Goal: Find contact information: Find contact information

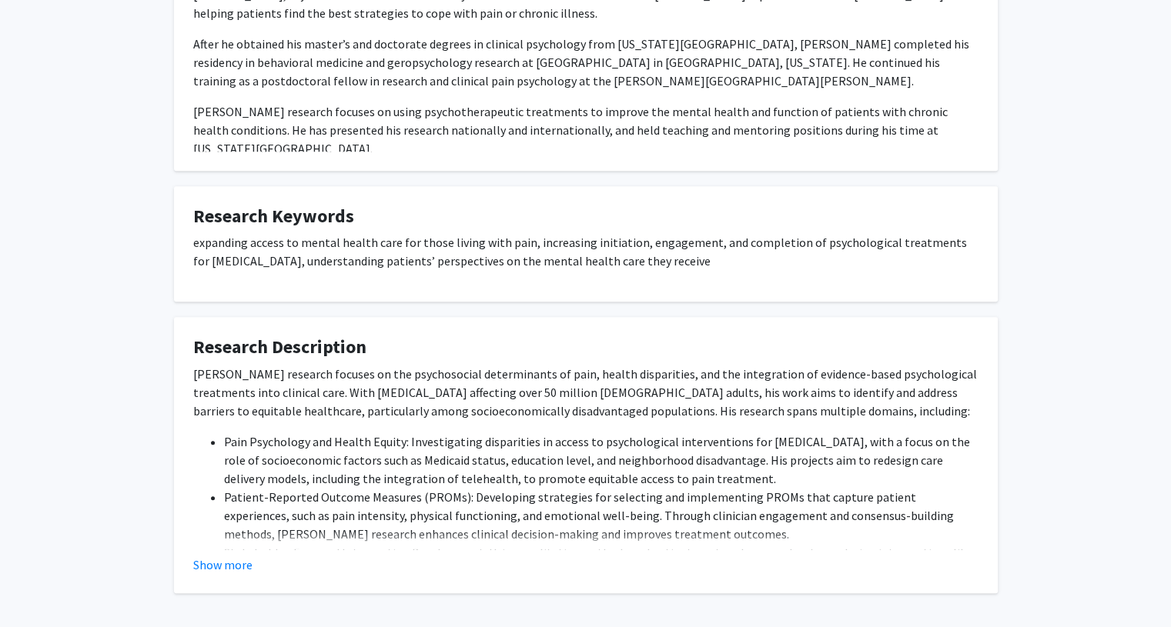
scroll to position [688, 0]
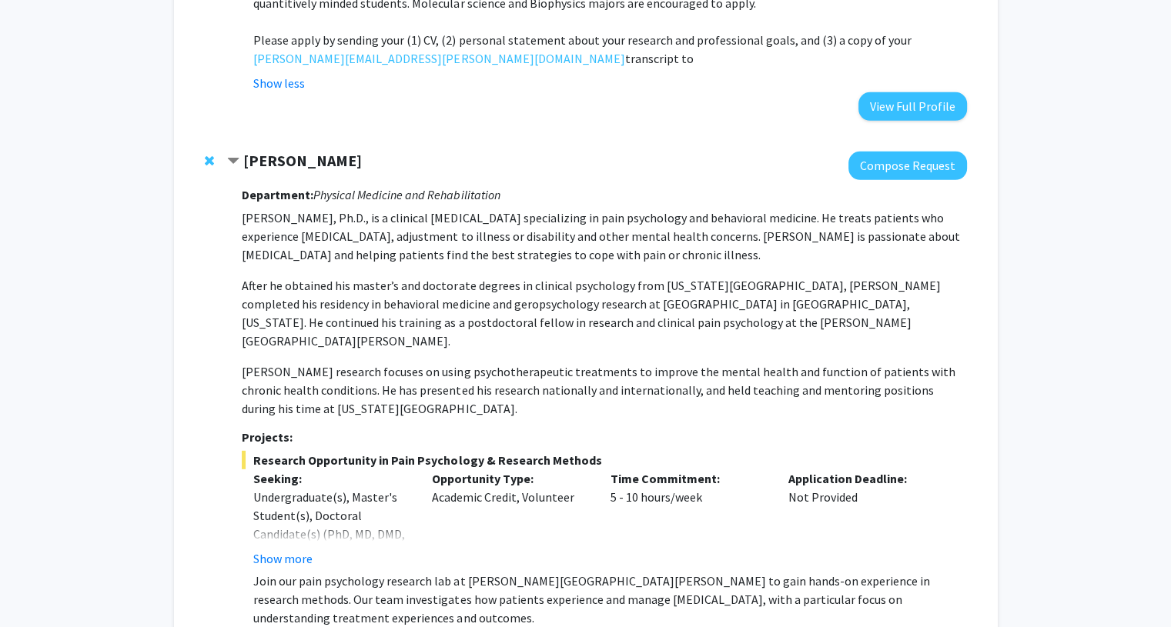
scroll to position [4448, 0]
click at [280, 152] on strong "Fenan Rassu" at bounding box center [302, 161] width 119 height 19
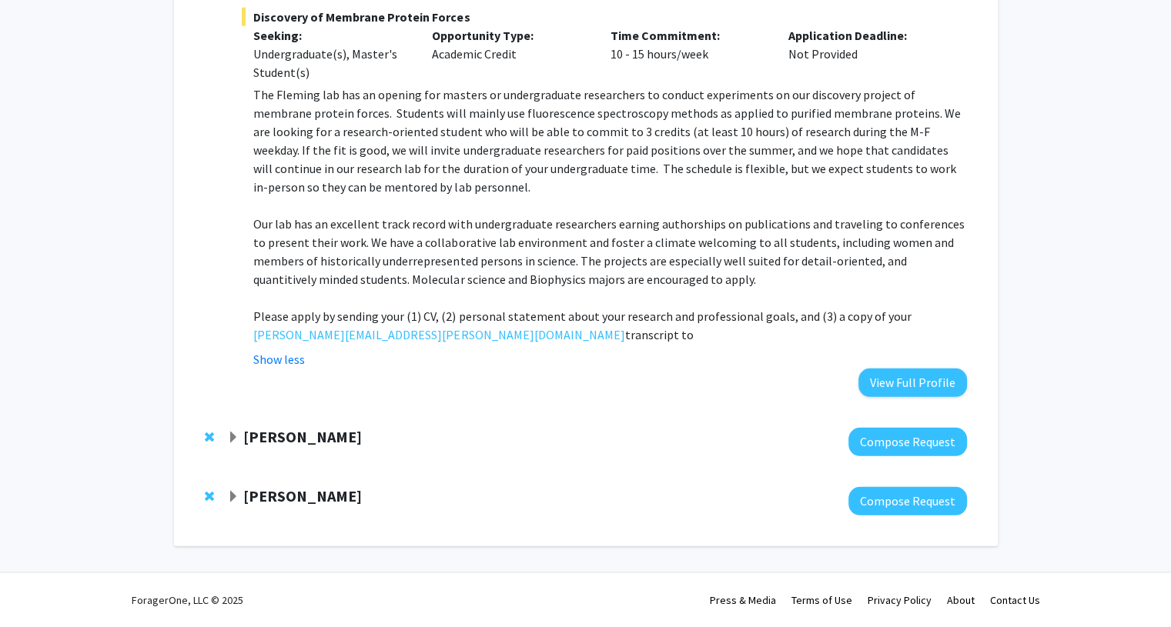
scroll to position [4061, 0]
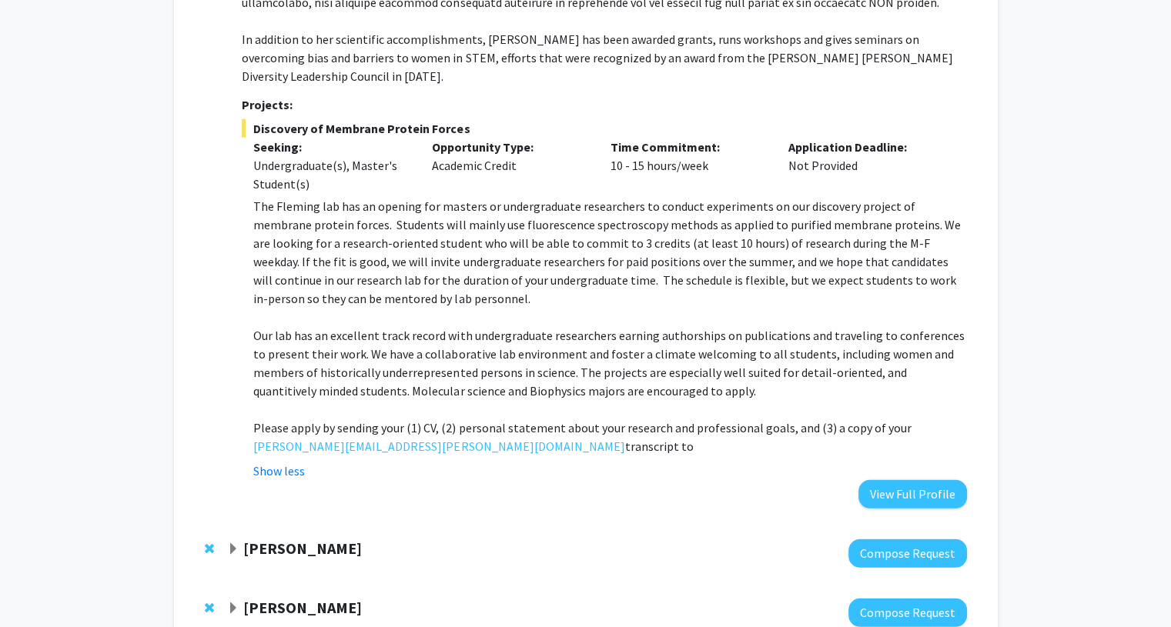
click at [276, 598] on strong "Shinuo Weng" at bounding box center [302, 607] width 119 height 19
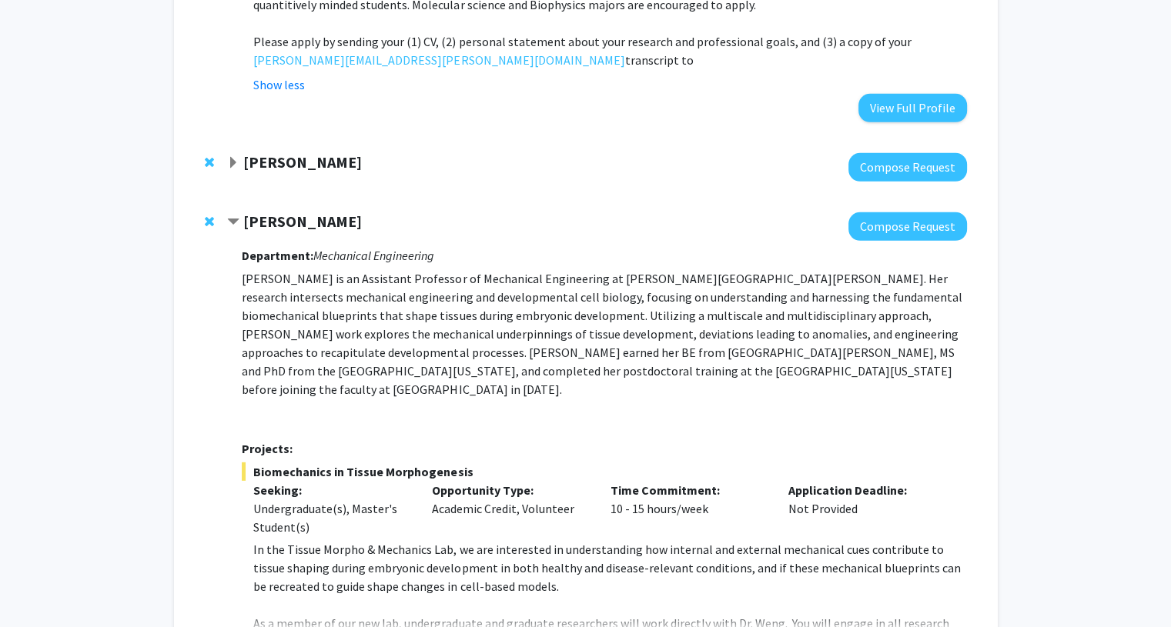
scroll to position [4488, 0]
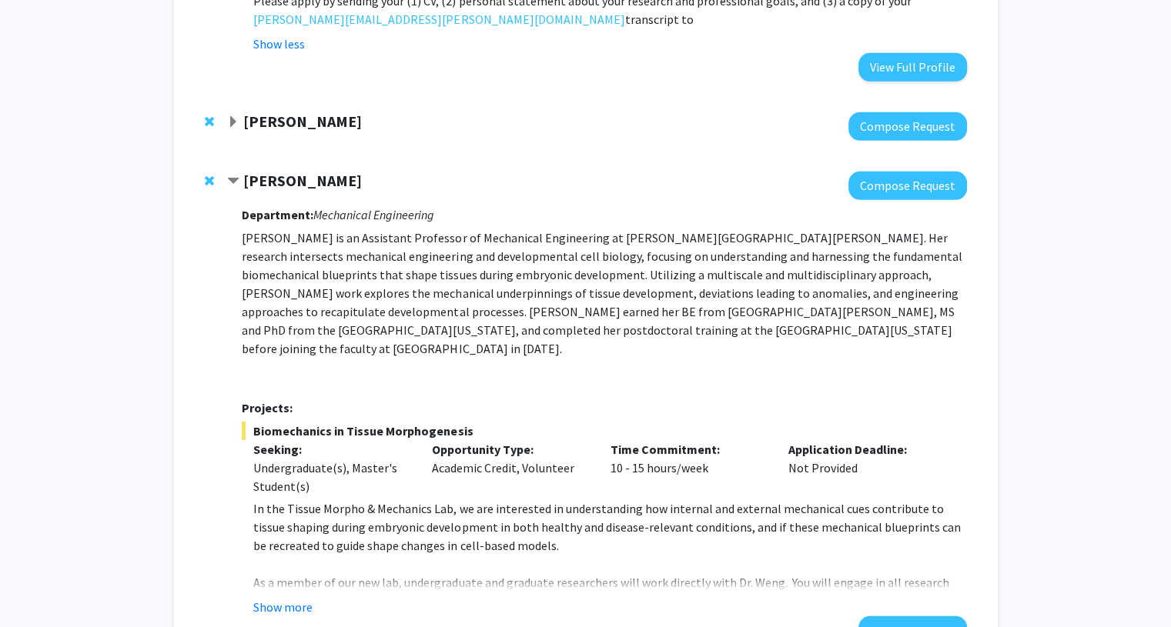
click at [299, 493] on div "Department: Mechanical Engineering Shinuo Weng is an Assistant Professor of Mec…" at bounding box center [604, 422] width 724 height 445
click at [296, 598] on button "Show more" at bounding box center [282, 607] width 59 height 18
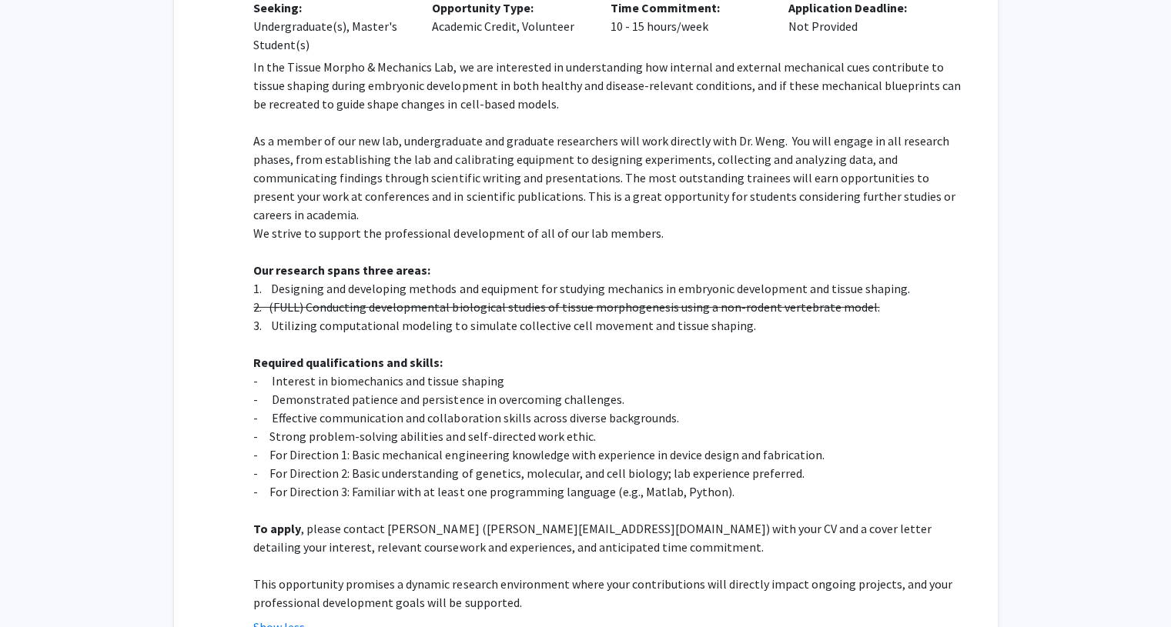
scroll to position [4932, 0]
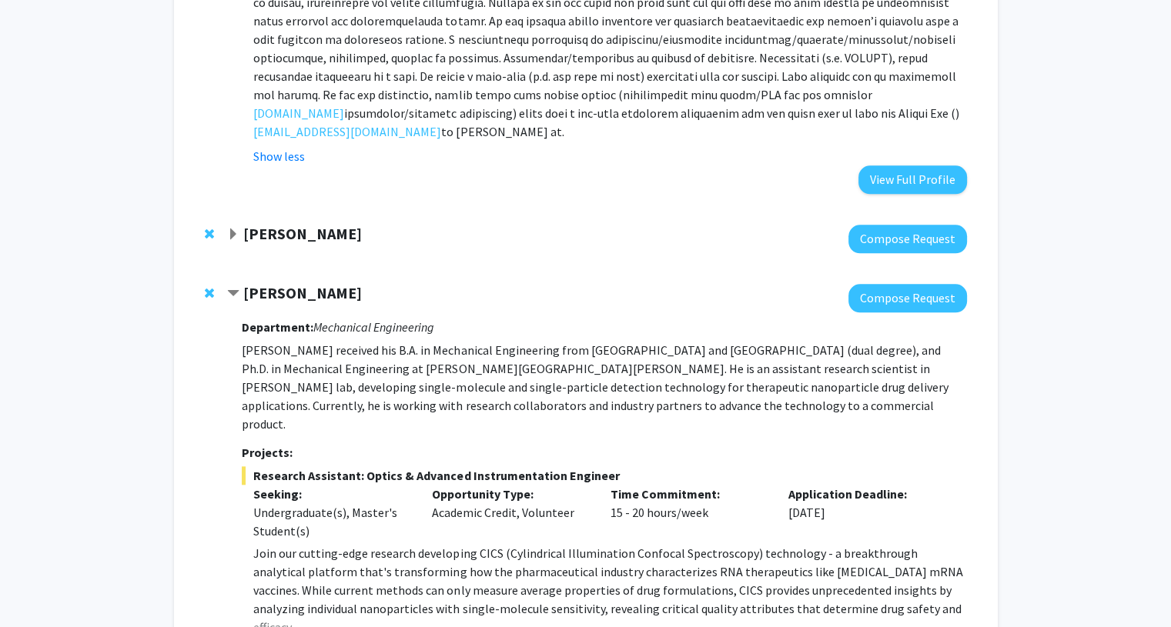
scroll to position [1531, 0]
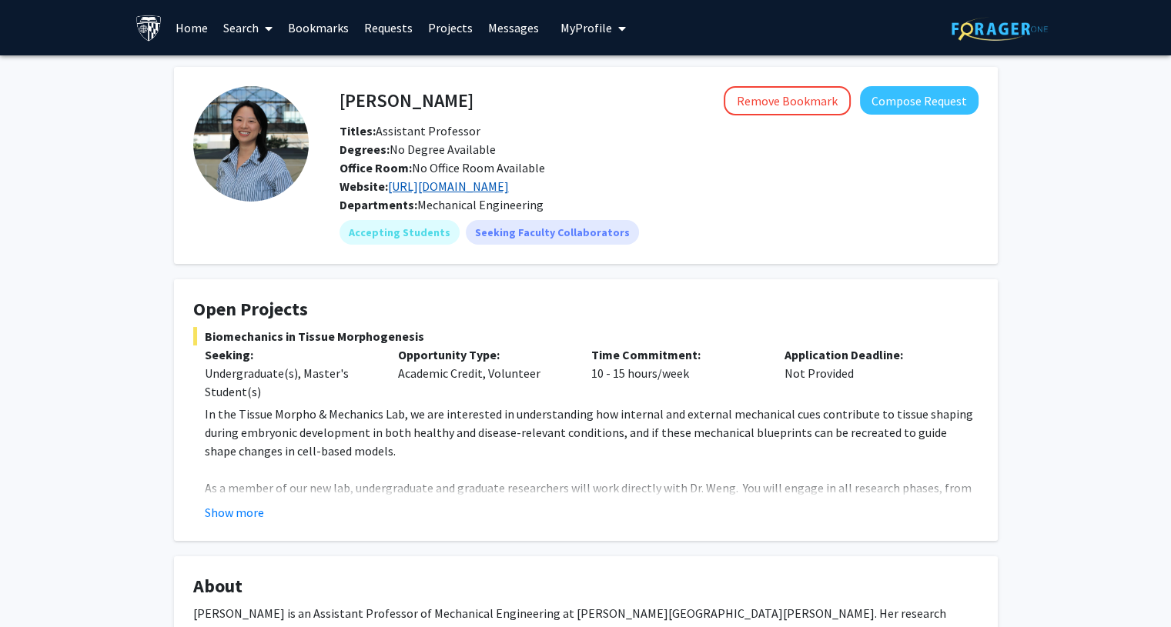
click at [425, 189] on link "https://sweng.wse.jhu.edu/" at bounding box center [448, 186] width 121 height 15
